Goal: Use online tool/utility: Utilize a website feature to perform a specific function

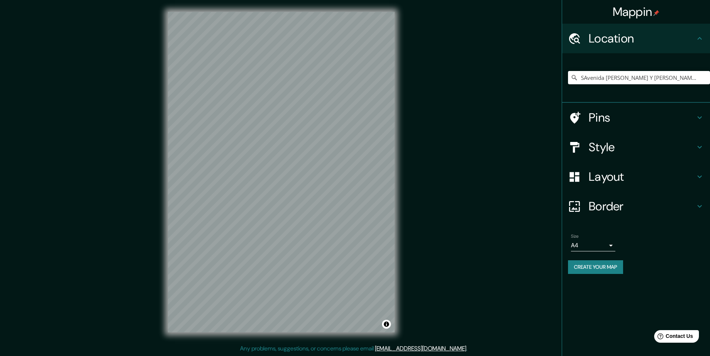
click at [629, 202] on h4 "Border" at bounding box center [642, 206] width 107 height 15
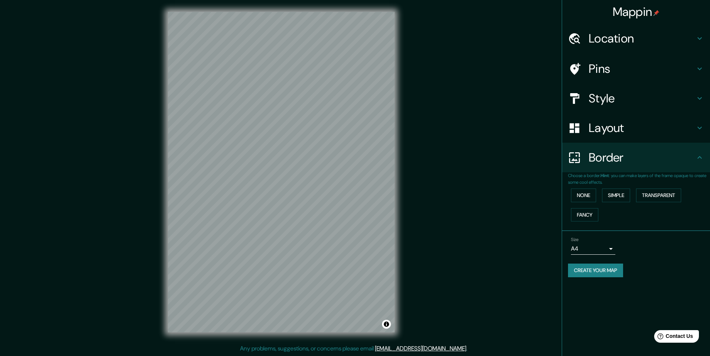
click at [641, 122] on h4 "Layout" at bounding box center [642, 128] width 107 height 15
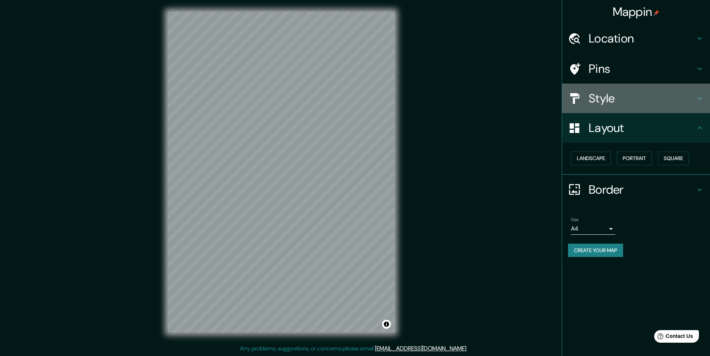
click at [644, 94] on h4 "Style" at bounding box center [642, 98] width 107 height 15
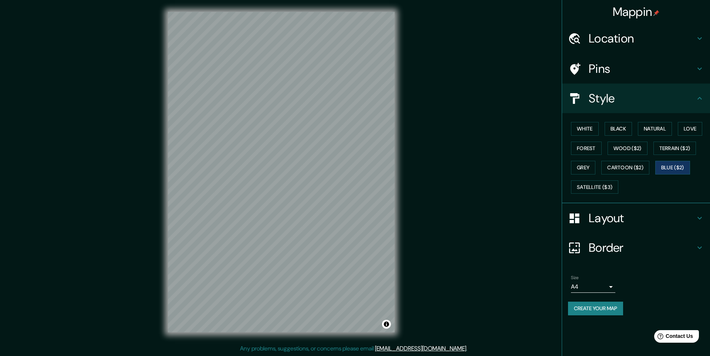
click at [653, 74] on h4 "Pins" at bounding box center [642, 68] width 107 height 15
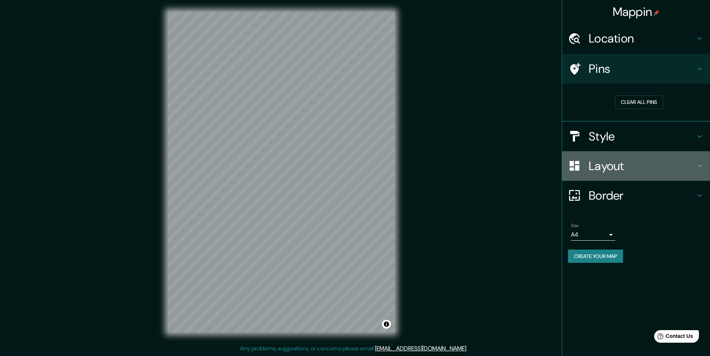
click at [635, 167] on h4 "Layout" at bounding box center [642, 166] width 107 height 15
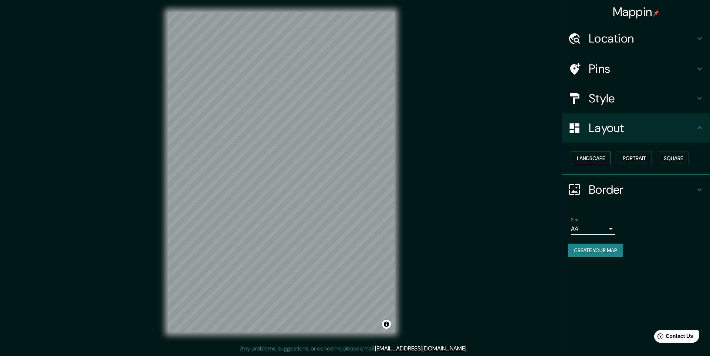
click at [599, 156] on button "Landscape" at bounding box center [591, 159] width 40 height 14
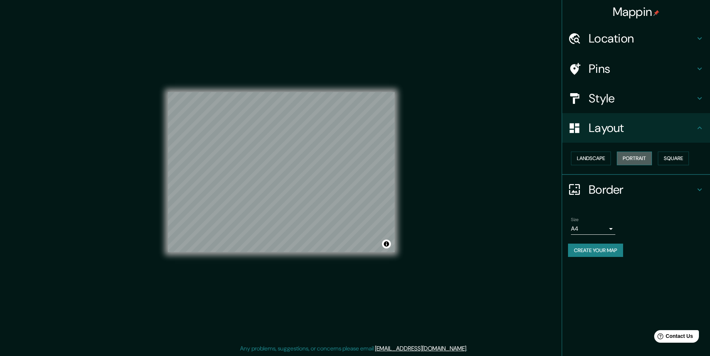
click at [634, 155] on button "Portrait" at bounding box center [634, 159] width 35 height 14
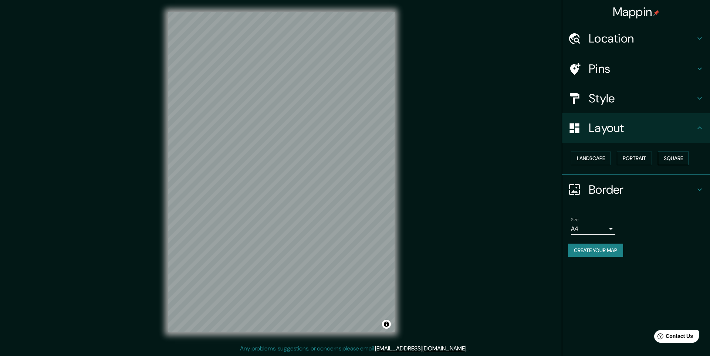
click at [679, 156] on button "Square" at bounding box center [673, 159] width 31 height 14
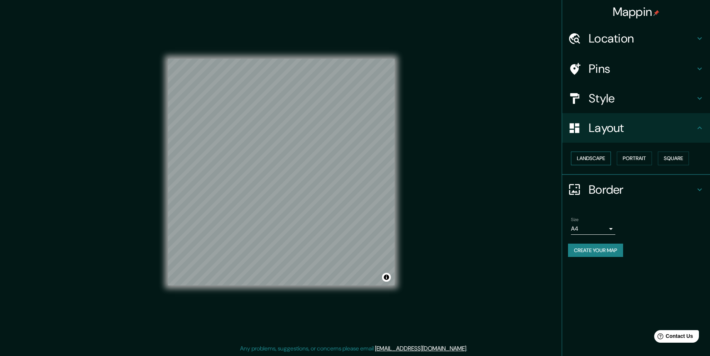
click at [594, 156] on button "Landscape" at bounding box center [591, 159] width 40 height 14
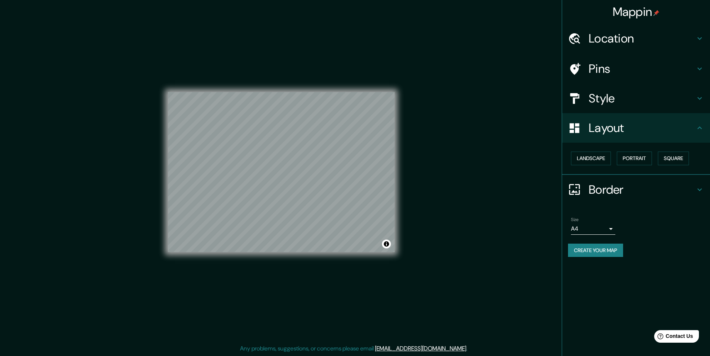
click at [635, 182] on h4 "Border" at bounding box center [642, 189] width 107 height 15
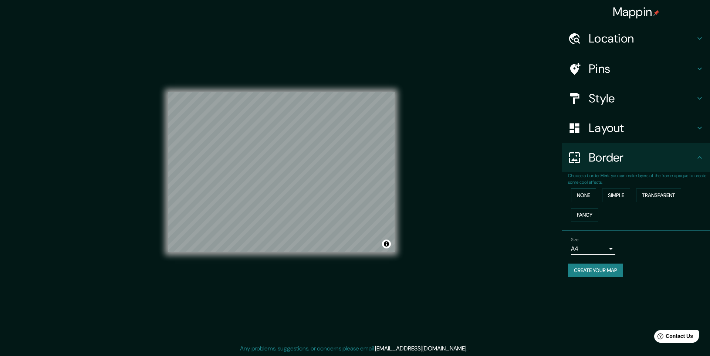
click at [588, 198] on button "None" at bounding box center [583, 196] width 25 height 14
click at [625, 195] on button "Simple" at bounding box center [616, 196] width 28 height 14
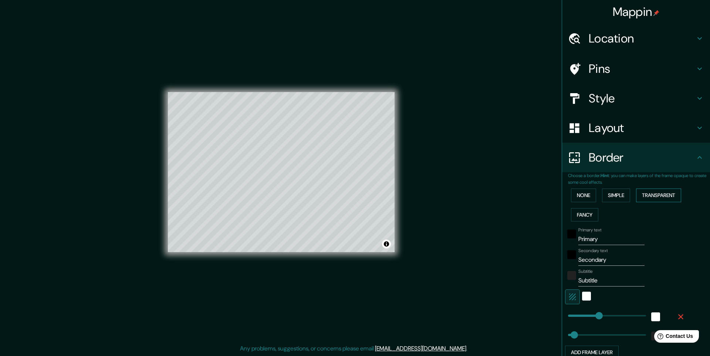
click at [656, 195] on button "Transparent" at bounding box center [658, 196] width 45 height 14
click at [588, 215] on button "Fancy" at bounding box center [584, 215] width 27 height 14
click at [584, 196] on button "None" at bounding box center [583, 196] width 25 height 14
